Goal: Information Seeking & Learning: Learn about a topic

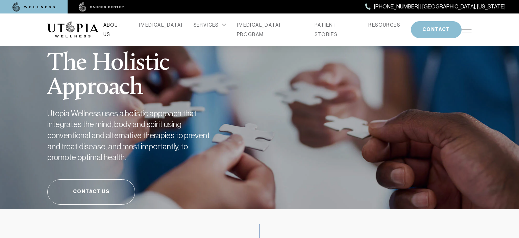
click at [128, 26] on link "ABOUT US" at bounding box center [115, 29] width 25 height 19
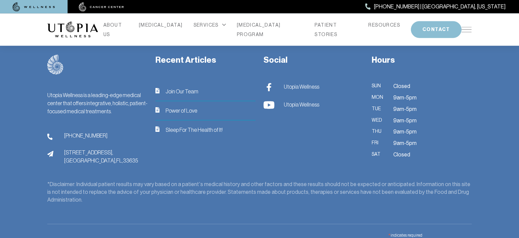
scroll to position [1890, 0]
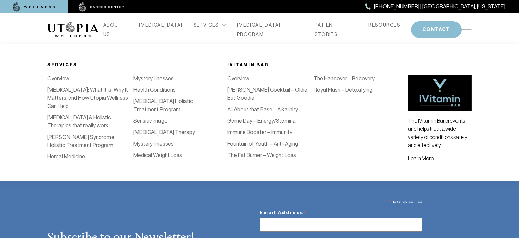
click at [98, 138] on link "[PERSON_NAME] Syndrome Holistic Treatment Program" at bounding box center [80, 141] width 67 height 15
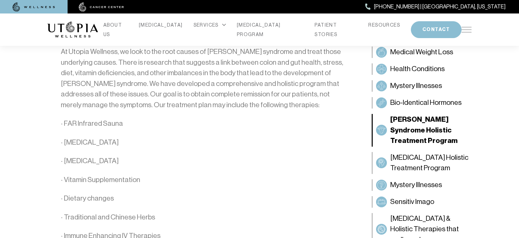
scroll to position [1355, 0]
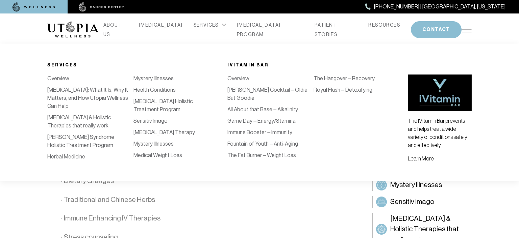
click at [233, 80] on link "Overview" at bounding box center [238, 78] width 22 height 6
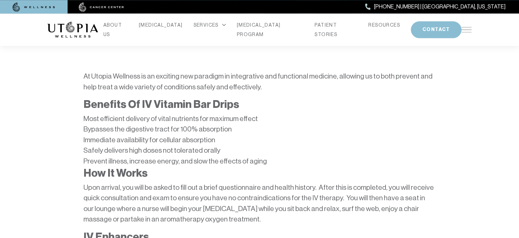
scroll to position [178, 0]
